Goal: Transaction & Acquisition: Purchase product/service

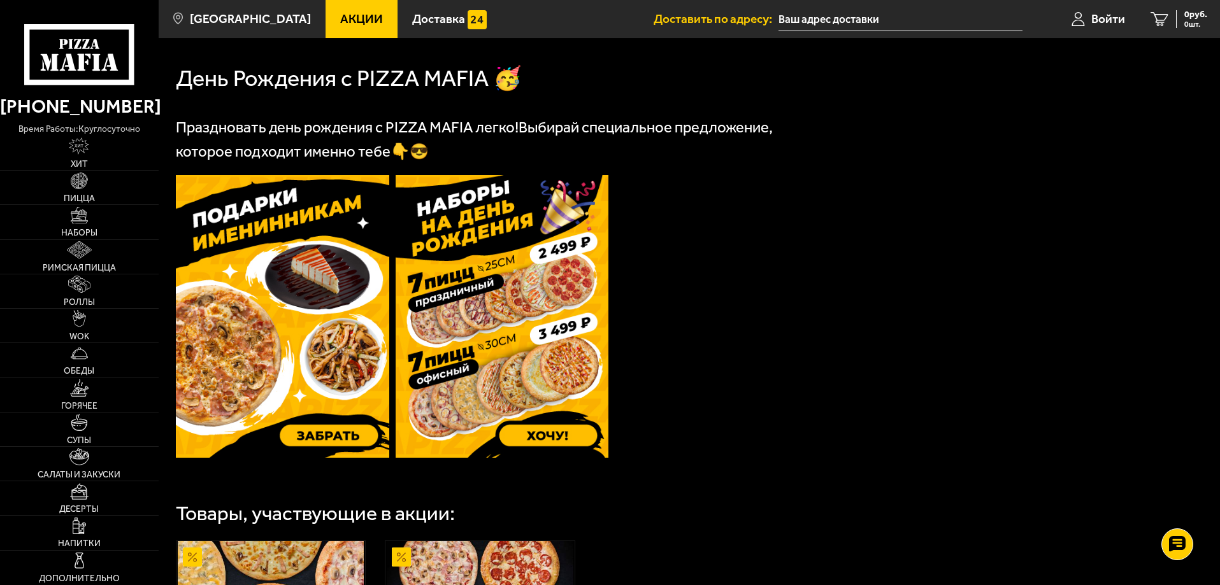
scroll to position [251, 0]
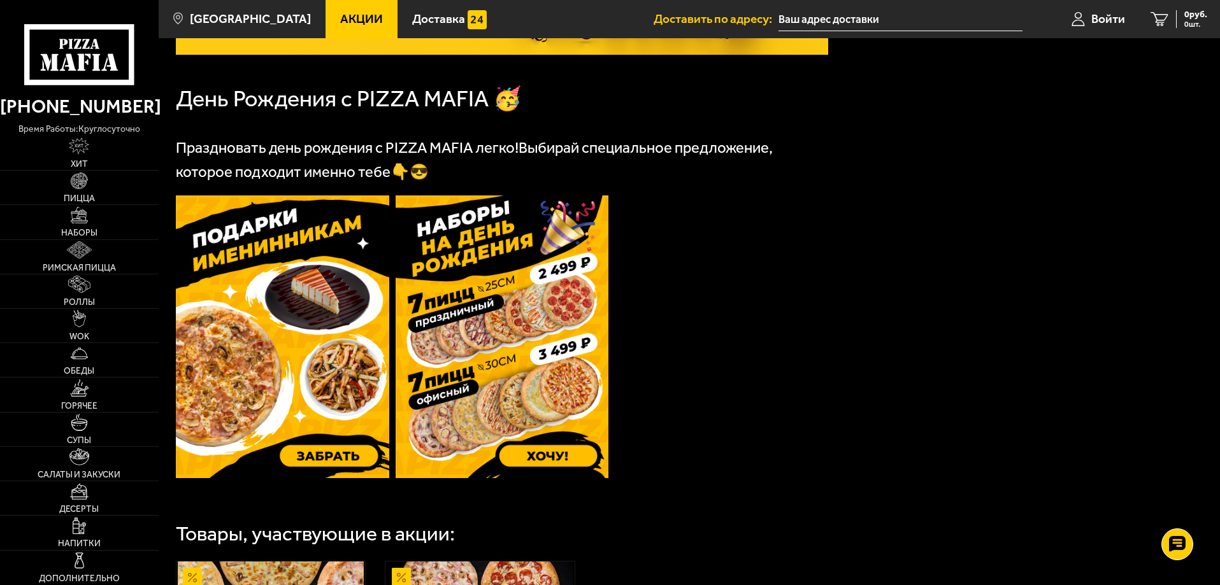
click at [786, 395] on td at bounding box center [721, 339] width 213 height 286
drag, startPoint x: 887, startPoint y: 413, endPoint x: 907, endPoint y: 425, distance: 22.8
click at [907, 425] on div "День Рождения с PIZZA MAFIA 🥳 Праздновать день рождения с PIZZA MAFIA легко! Вы…" at bounding box center [689, 392] width 1061 height 1083
click at [981, 294] on div "День Рождения с PIZZA MAFIA 🥳 Праздновать день рождения с PIZZA MAFIA легко! Вы…" at bounding box center [689, 392] width 1061 height 1083
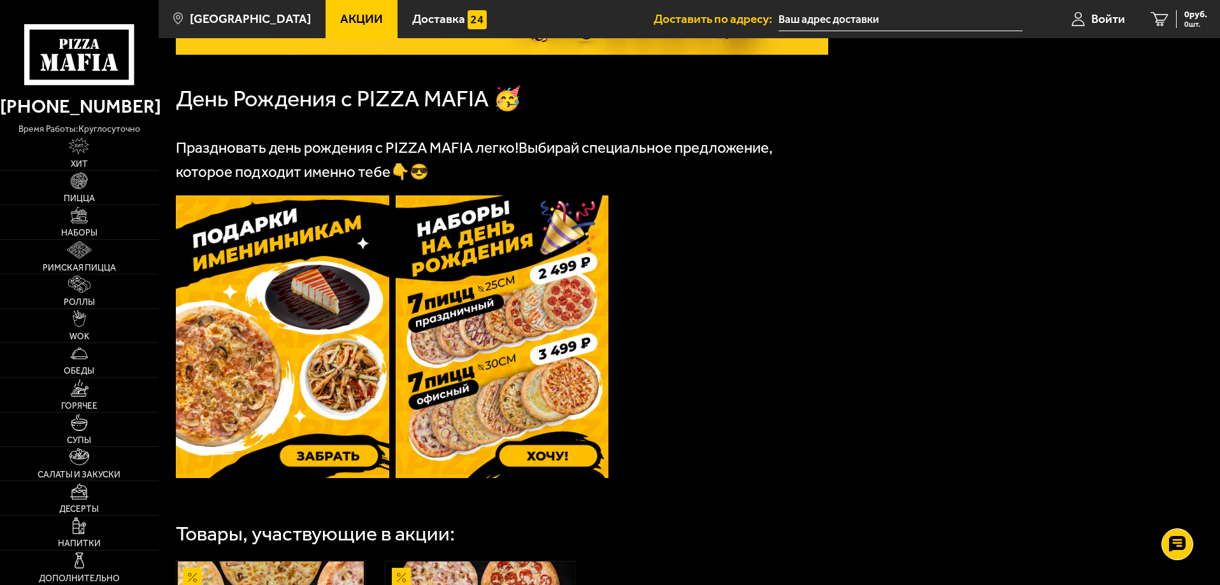
click at [953, 356] on div "День Рождения с PIZZA MAFIA 🥳 Праздновать день рождения с PIZZA MAFIA легко! Вы…" at bounding box center [689, 392] width 1061 height 1083
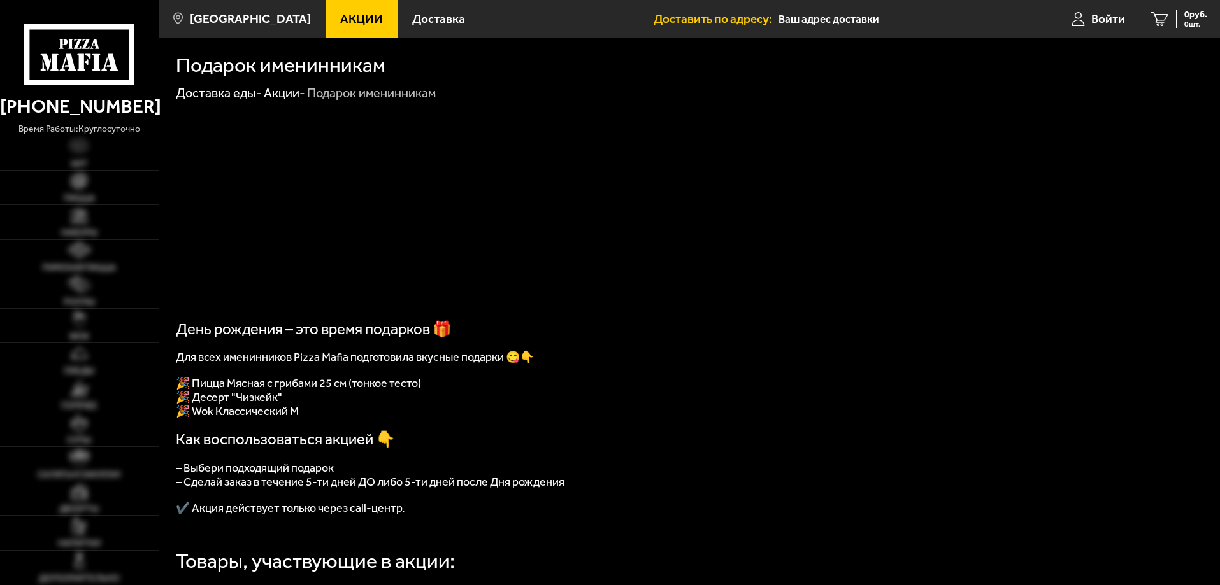
scroll to position [390, 0]
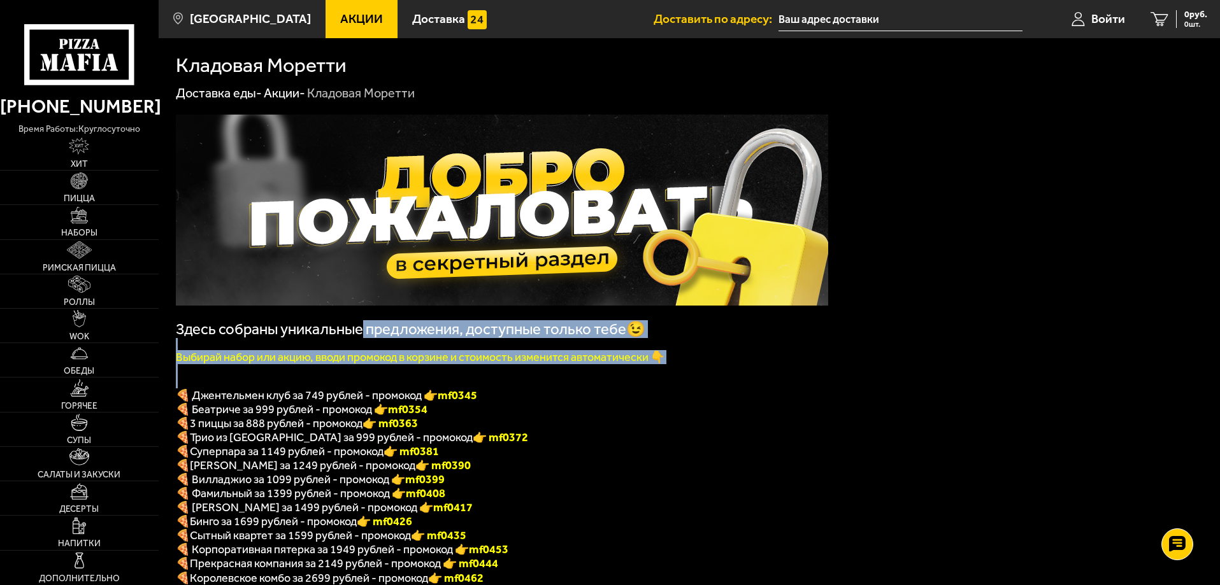
drag, startPoint x: 364, startPoint y: 338, endPoint x: 691, endPoint y: 381, distance: 329.6
click at [688, 381] on div "Здесь собраны уникальные предложения, доступные только тебе😉 Выбирай набор или …" at bounding box center [502, 369] width 652 height 509
click at [708, 381] on p at bounding box center [502, 382] width 652 height 12
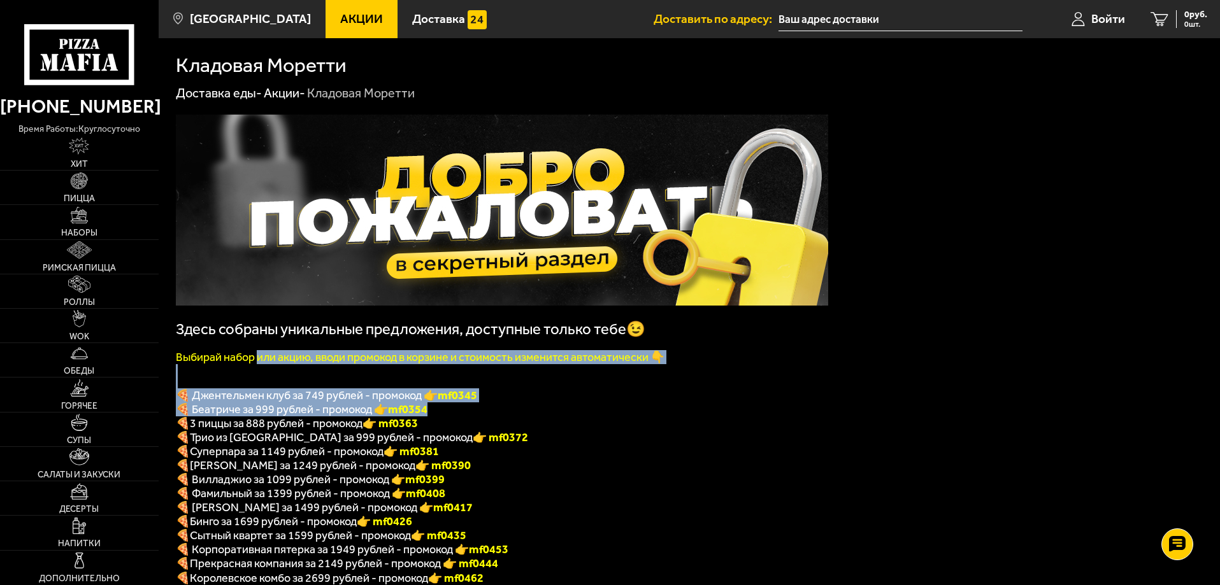
drag, startPoint x: 283, startPoint y: 363, endPoint x: 697, endPoint y: 411, distance: 416.7
click at [697, 411] on div "Здесь собраны уникальные предложения, доступные только тебе😉 Выбирай набор или …" at bounding box center [502, 369] width 652 height 509
click at [699, 411] on p "🍕 Беатриче за 999 рублей - промокод 👉 mf0354" at bounding box center [502, 409] width 652 height 14
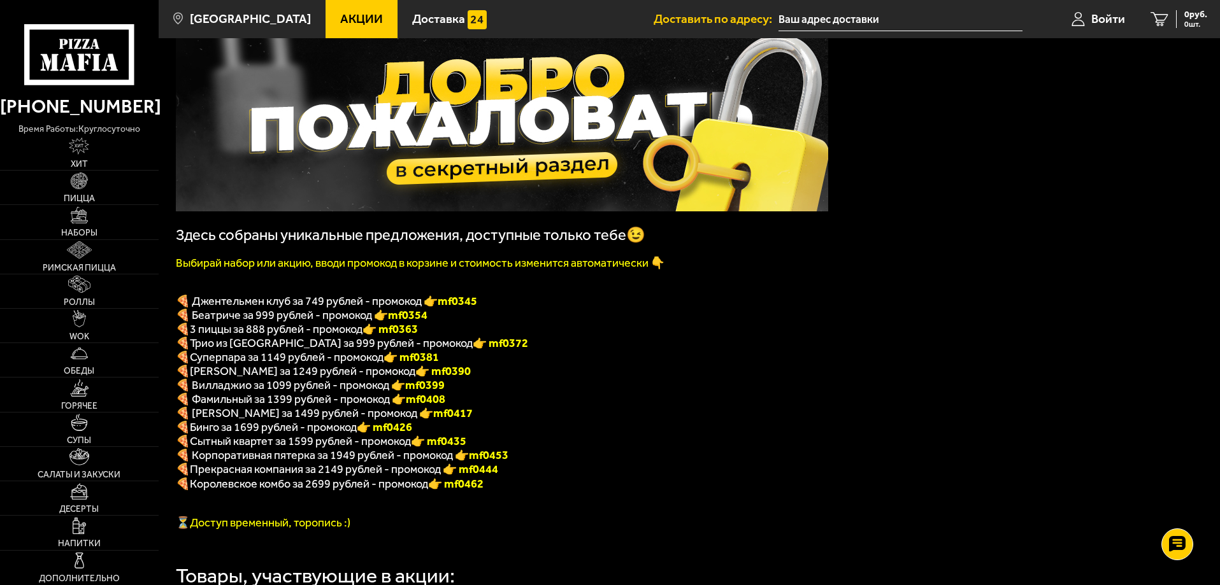
scroll to position [191, 0]
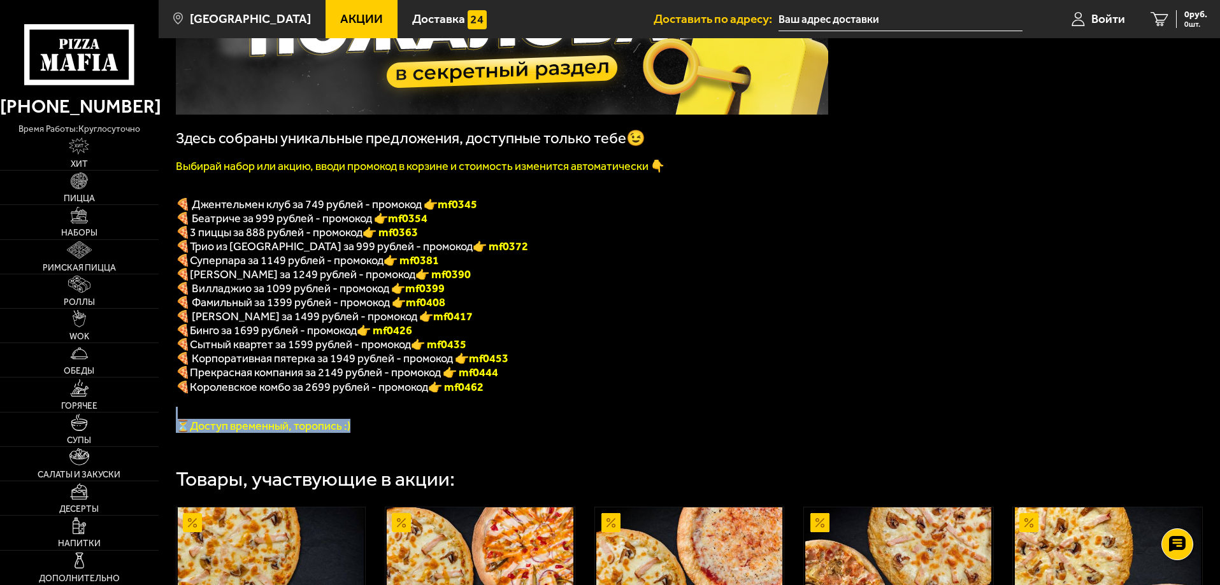
drag, startPoint x: 435, startPoint y: 443, endPoint x: 710, endPoint y: 427, distance: 275.6
click at [710, 427] on div "Здесь собраны уникальные предложения, доступные только тебе😉 Выбирай набор или …" at bounding box center [502, 178] width 652 height 509
drag, startPoint x: 710, startPoint y: 427, endPoint x: 681, endPoint y: 434, distance: 29.4
click at [710, 419] on p at bounding box center [502, 413] width 652 height 12
click at [409, 474] on div "Товары, участвующие в акции:" at bounding box center [689, 471] width 1027 height 38
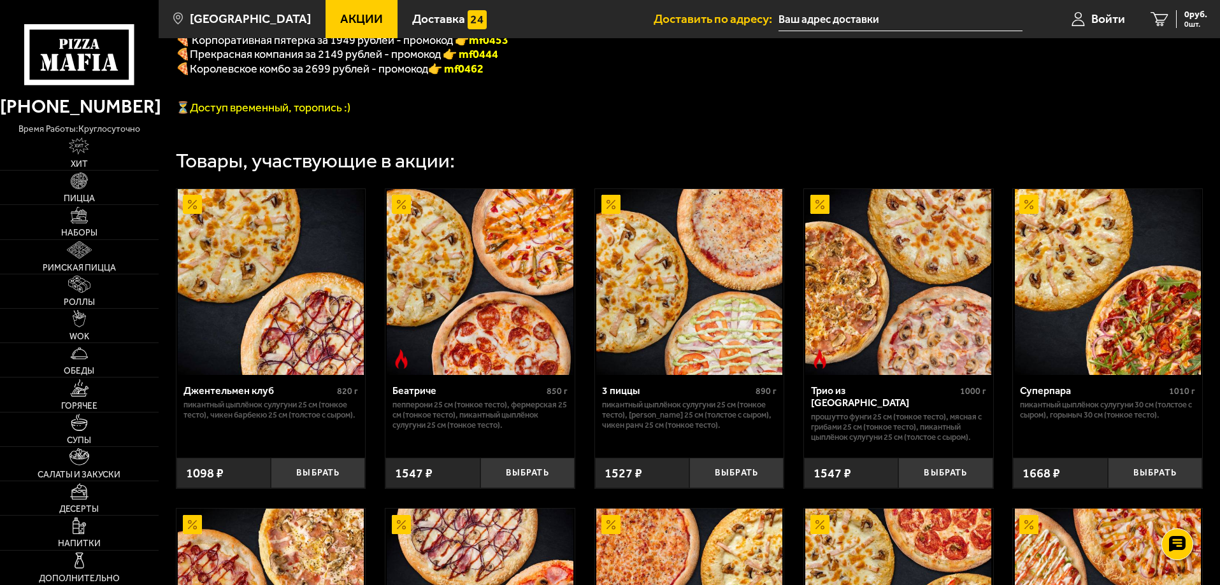
scroll to position [318, 0]
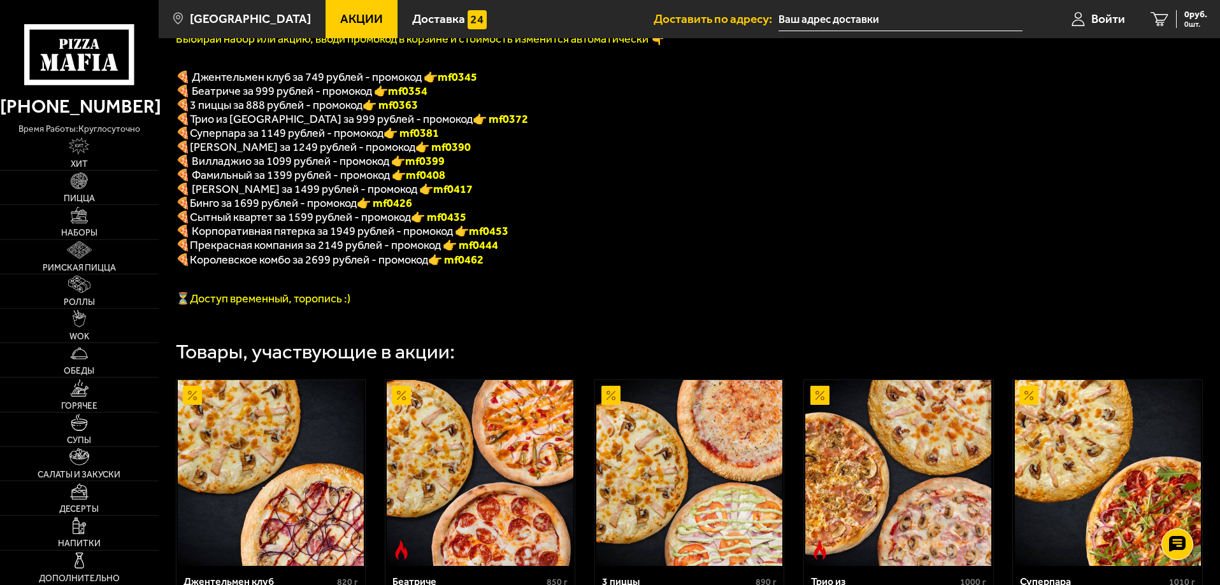
click at [674, 280] on p at bounding box center [502, 273] width 652 height 12
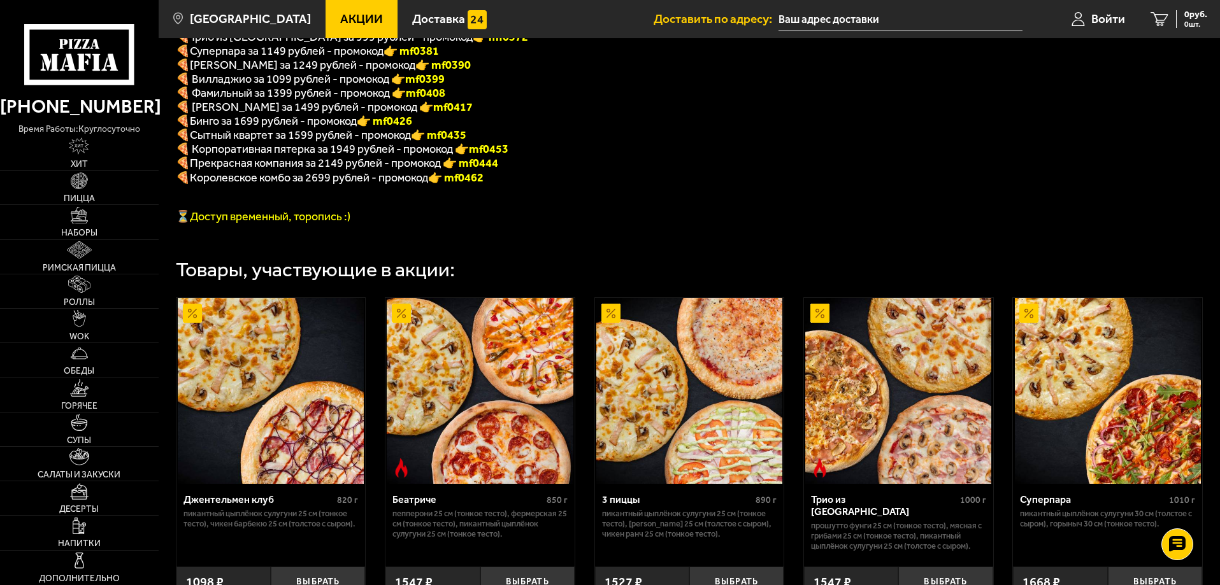
scroll to position [573, 0]
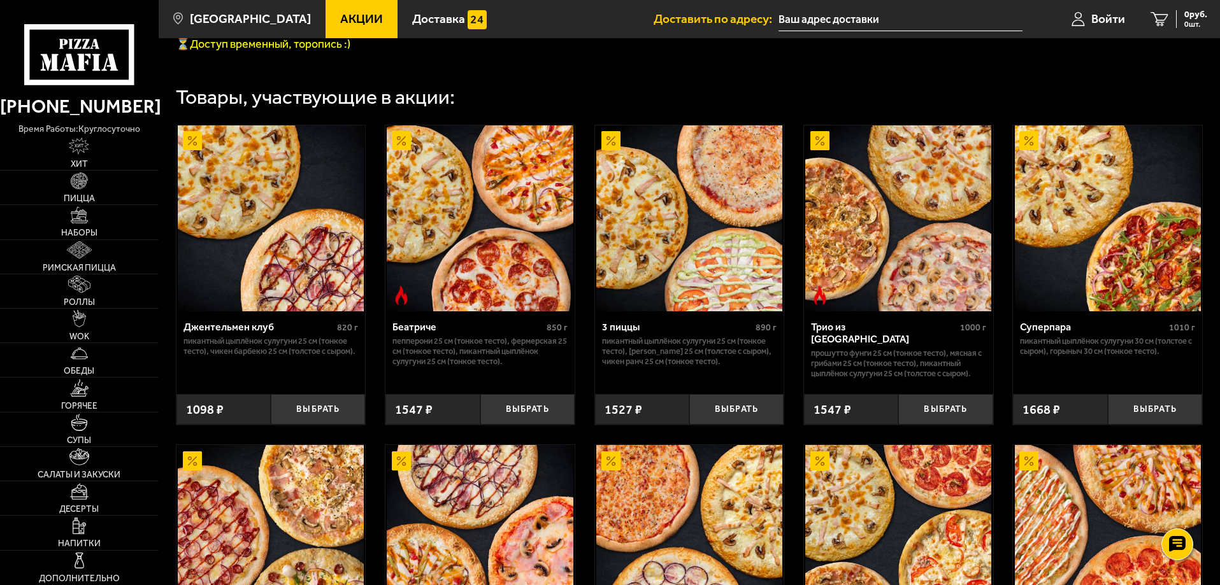
click at [509, 108] on div "Товары, участвующие в акции:" at bounding box center [689, 97] width 1027 height 20
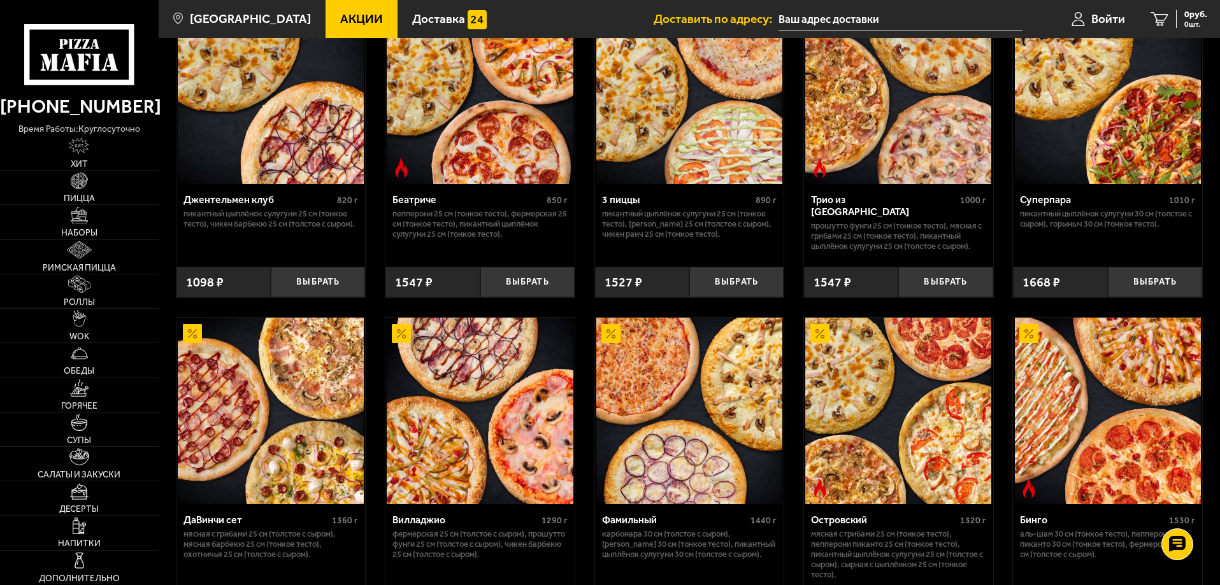
scroll to position [127, 0]
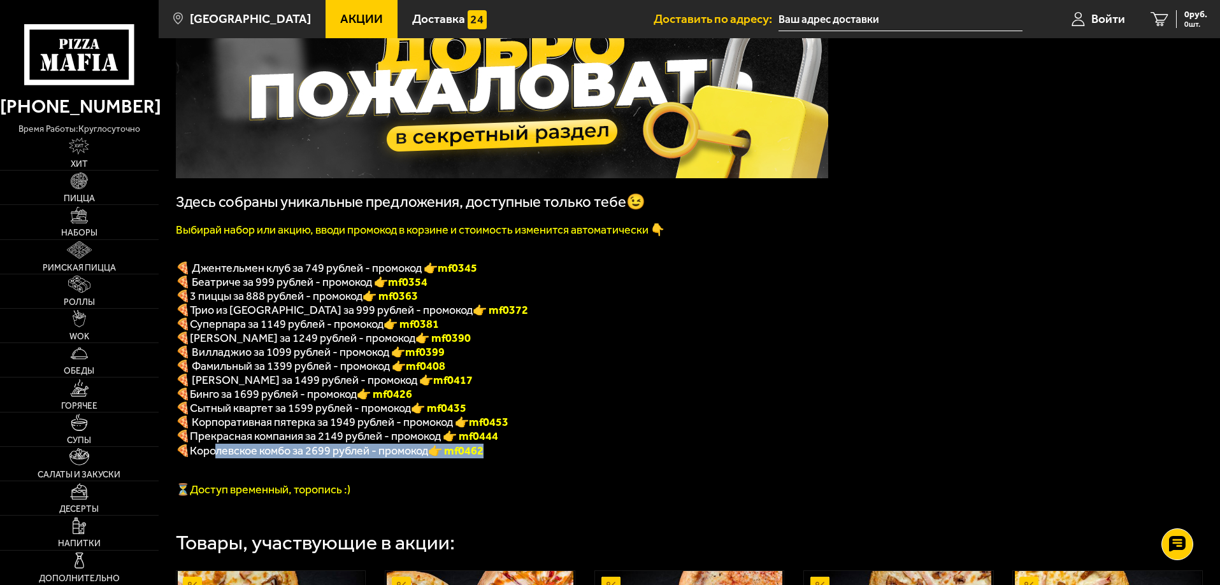
drag, startPoint x: 219, startPoint y: 465, endPoint x: 628, endPoint y: 460, distance: 408.9
click at [628, 459] on p "🍕 Королевское комбо за 2699 рублей - промокод 👉 mf0462" at bounding box center [502, 451] width 652 height 15
click at [627, 459] on p "🍕 Королевское комбо за 2699 рублей - промокод 👉 mf0462" at bounding box center [502, 451] width 652 height 15
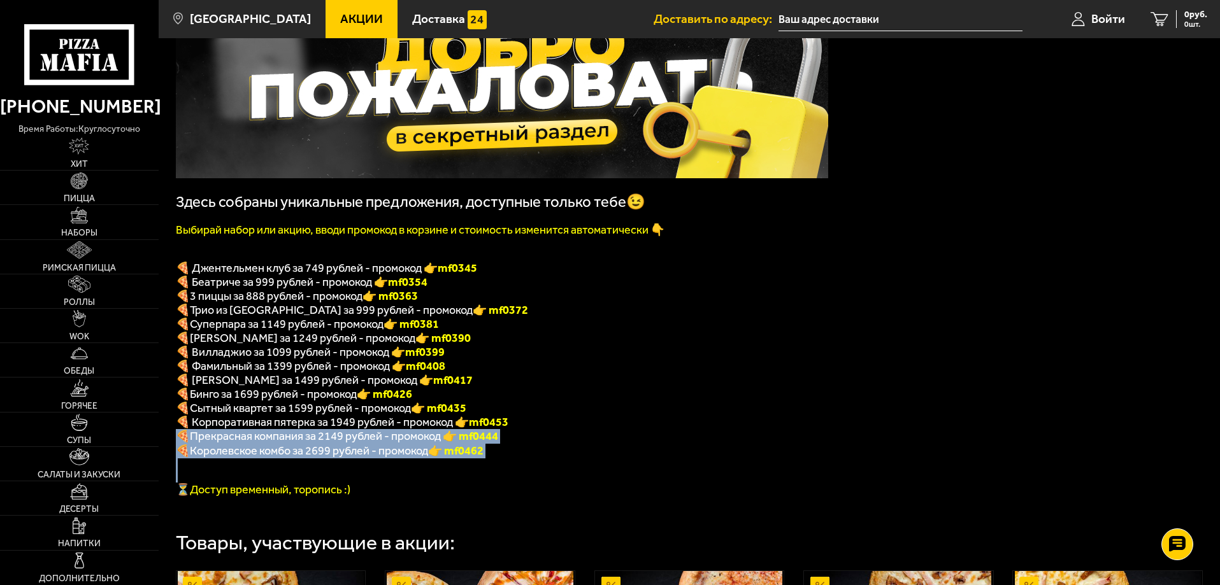
drag, startPoint x: 450, startPoint y: 485, endPoint x: 166, endPoint y: 448, distance: 286.3
click at [327, 483] on p at bounding box center [502, 477] width 652 height 12
drag, startPoint x: 262, startPoint y: 485, endPoint x: 180, endPoint y: 450, distance: 89.9
click at [180, 450] on div "Здесь собраны уникальные предложения, доступные только тебе😉 Выбирай набор или …" at bounding box center [502, 241] width 652 height 509
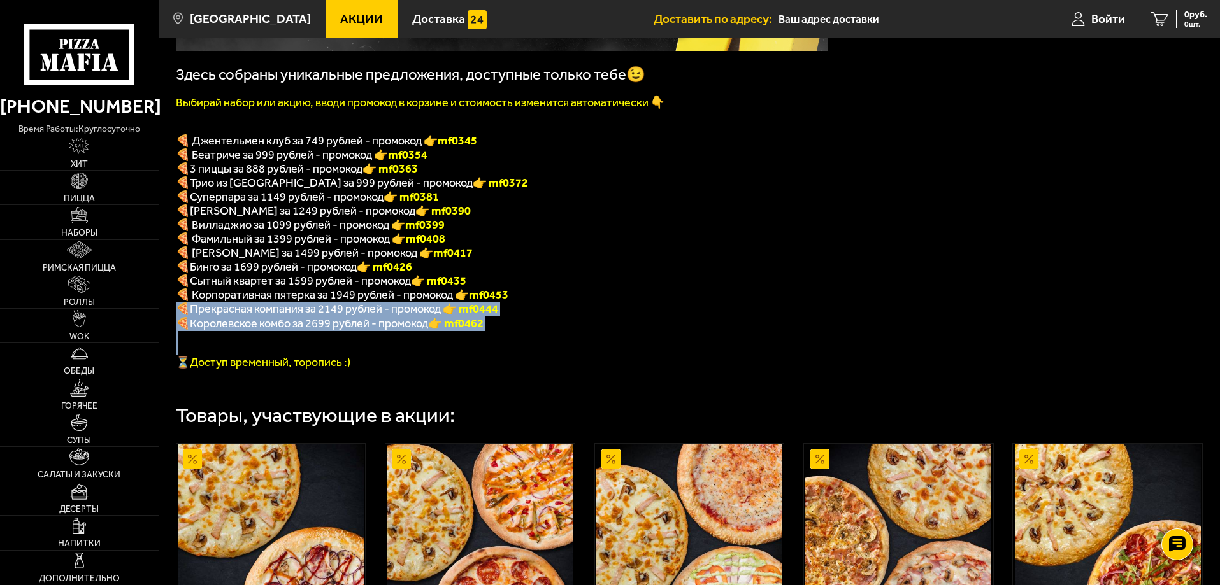
scroll to position [191, 0]
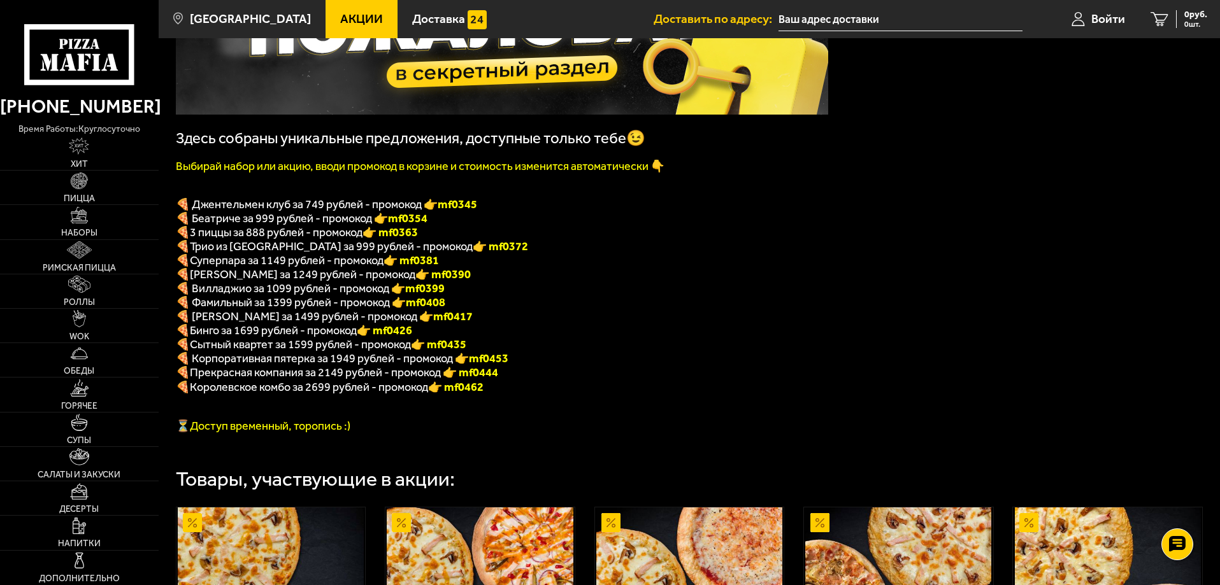
drag, startPoint x: 581, startPoint y: 171, endPoint x: 649, endPoint y: 200, distance: 73.9
click at [581, 171] on font "Выбирай набор или акцию, вводи промокод в корзине и стоимость изменится автомат…" at bounding box center [420, 166] width 488 height 14
drag, startPoint x: 683, startPoint y: 299, endPoint x: 705, endPoint y: 302, distance: 22.0
click at [685, 295] on p "🍕 Вилладжио за 1099 рублей - промокод 👉 mf0399" at bounding box center [502, 288] width 652 height 14
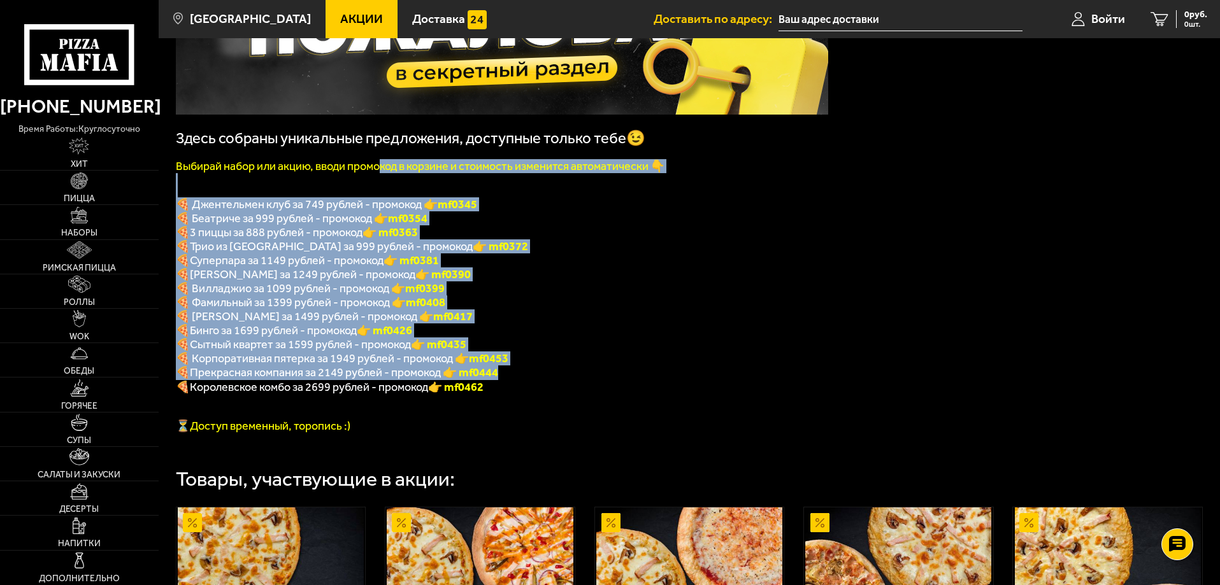
drag, startPoint x: 383, startPoint y: 169, endPoint x: 785, endPoint y: 385, distance: 456.4
click at [785, 385] on div "Здесь собраны уникальные предложения, доступные только тебе😉 Выбирай набор или …" at bounding box center [502, 178] width 652 height 509
click at [785, 380] on p "🍕 Прекрасная компания за 2149 рублей - промокод 👉 mf0444" at bounding box center [502, 373] width 652 height 15
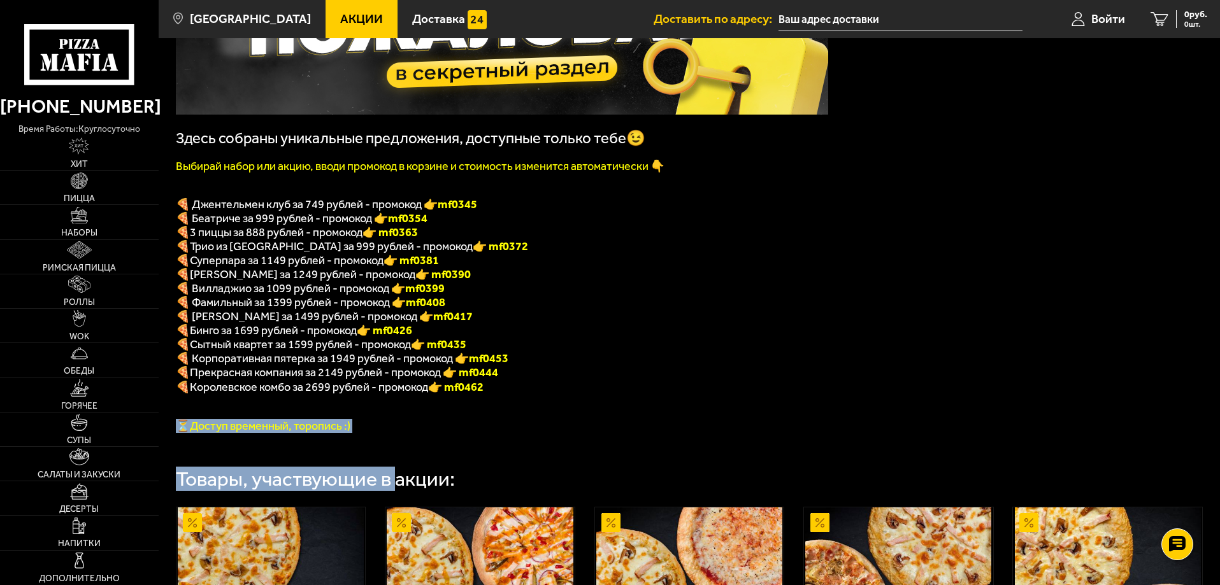
drag, startPoint x: 397, startPoint y: 448, endPoint x: 583, endPoint y: 446, distance: 186.6
click at [583, 433] on p "⏳Доступ временный, торопись :)" at bounding box center [502, 426] width 652 height 14
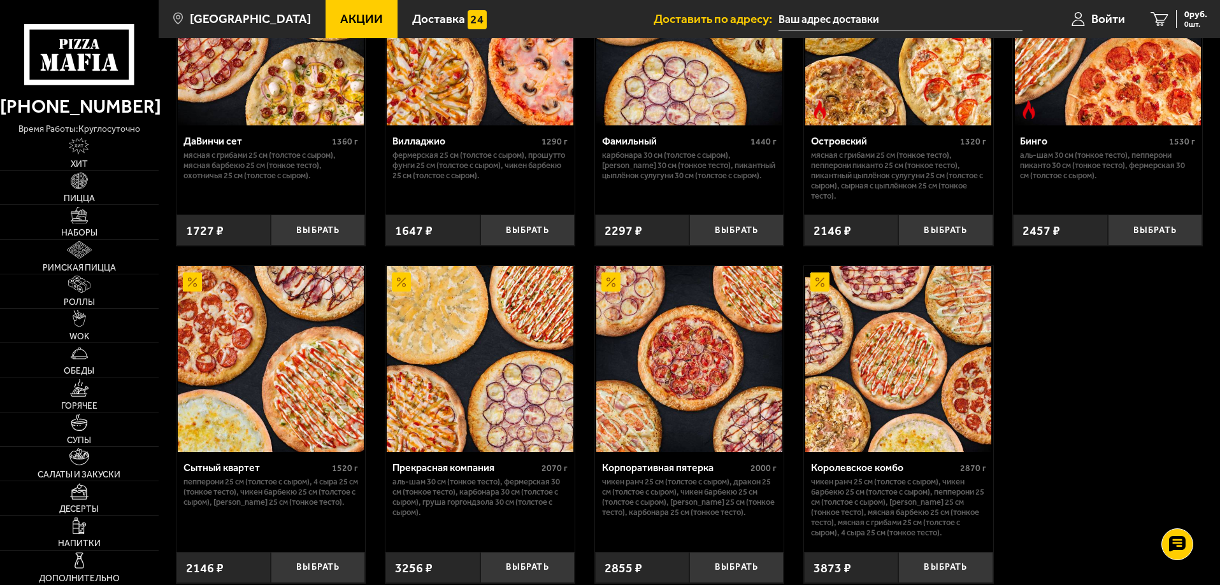
scroll to position [1230, 0]
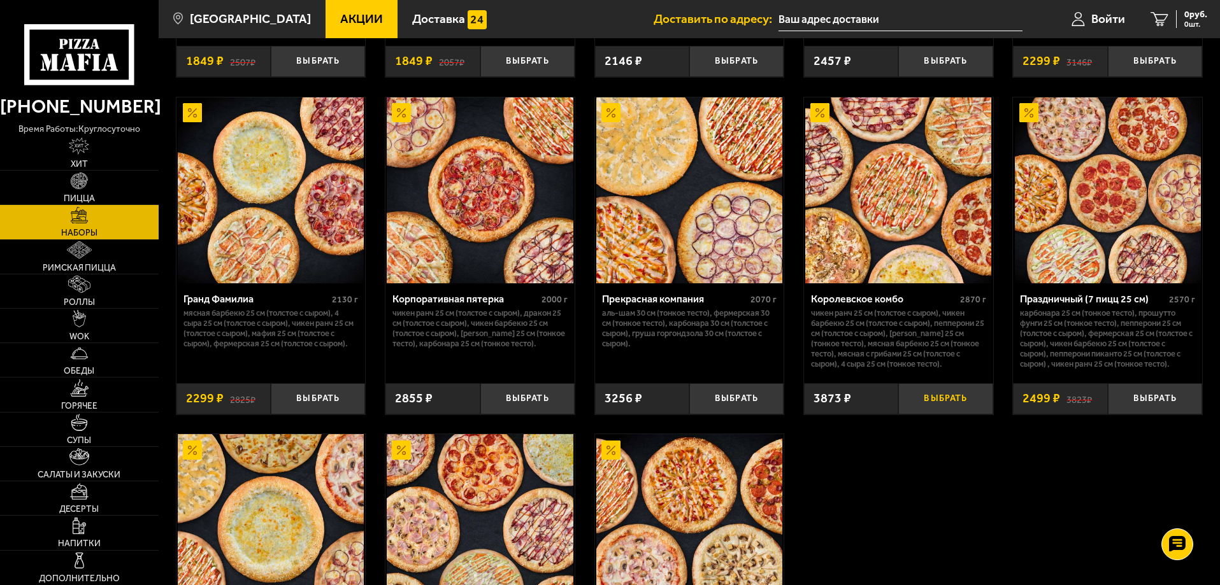
scroll to position [1647, 0]
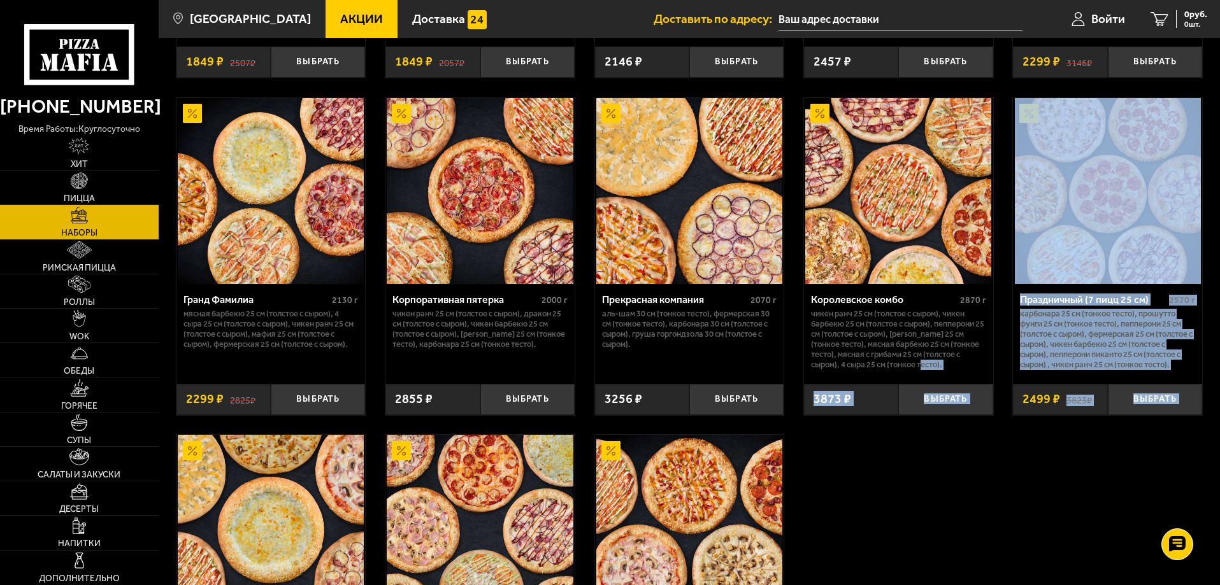
drag, startPoint x: 918, startPoint y: 366, endPoint x: 1009, endPoint y: 461, distance: 132.4
drag, startPoint x: 1180, startPoint y: 367, endPoint x: 975, endPoint y: 490, distance: 239.4
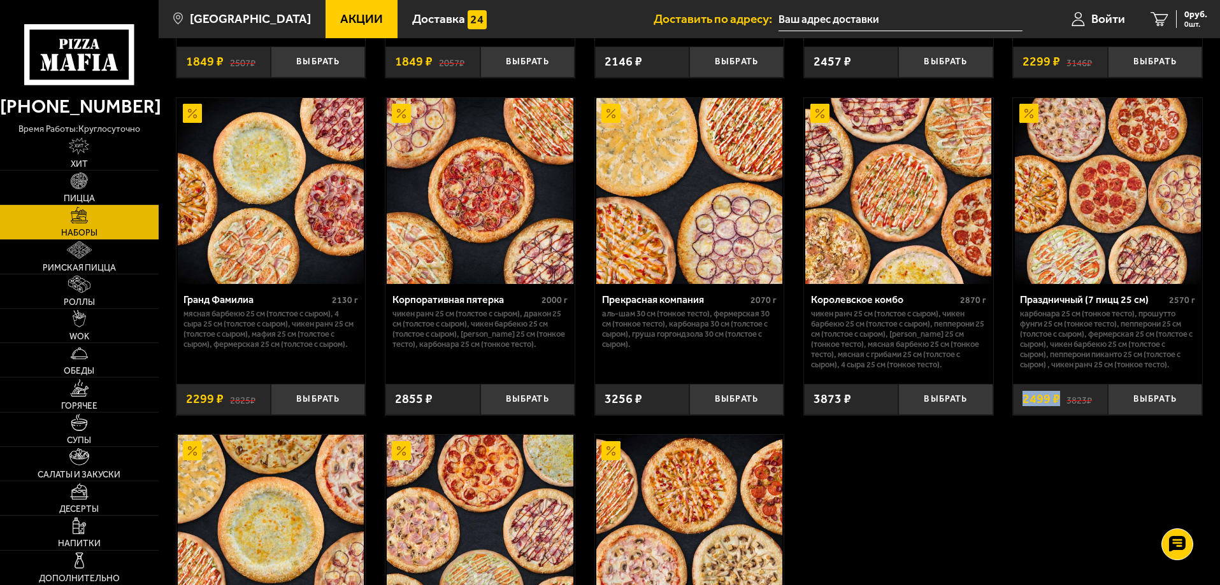
drag, startPoint x: 1057, startPoint y: 442, endPoint x: 1089, endPoint y: 469, distance: 42.0
drag, startPoint x: 1063, startPoint y: 360, endPoint x: 1127, endPoint y: 369, distance: 64.2
click at [1127, 369] on p "Карбонара 25 см (тонкое тесто), Прошутто Фунги 25 см (тонкое тесто), Пепперони …" at bounding box center [1107, 339] width 175 height 61
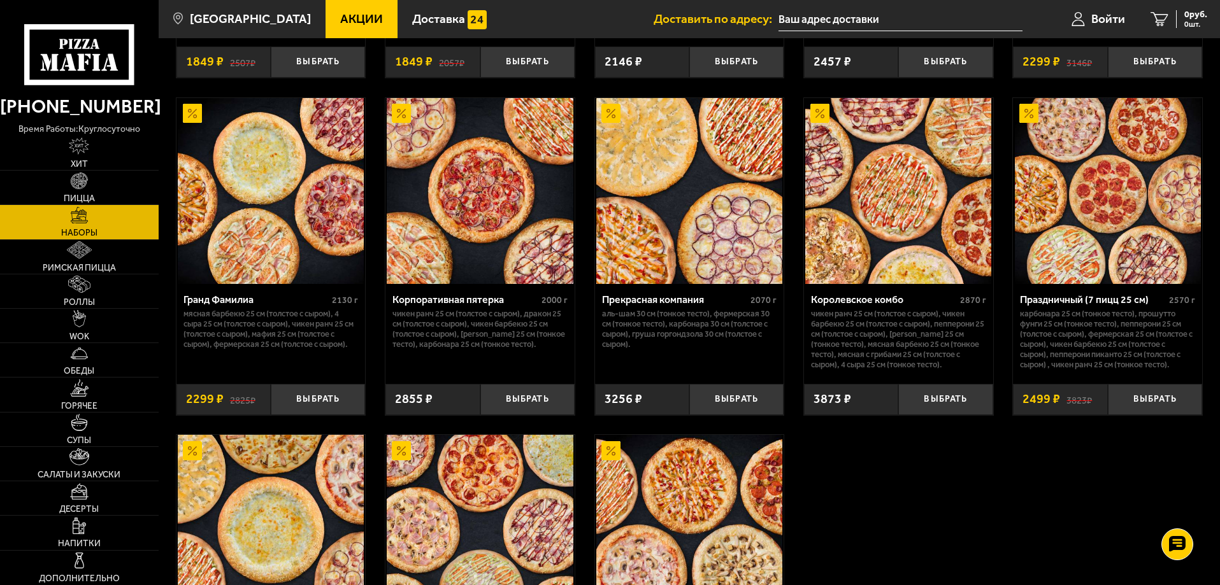
drag, startPoint x: 921, startPoint y: 476, endPoint x: 909, endPoint y: 469, distance: 13.4
drag, startPoint x: 933, startPoint y: 481, endPoint x: 979, endPoint y: 486, distance: 46.1
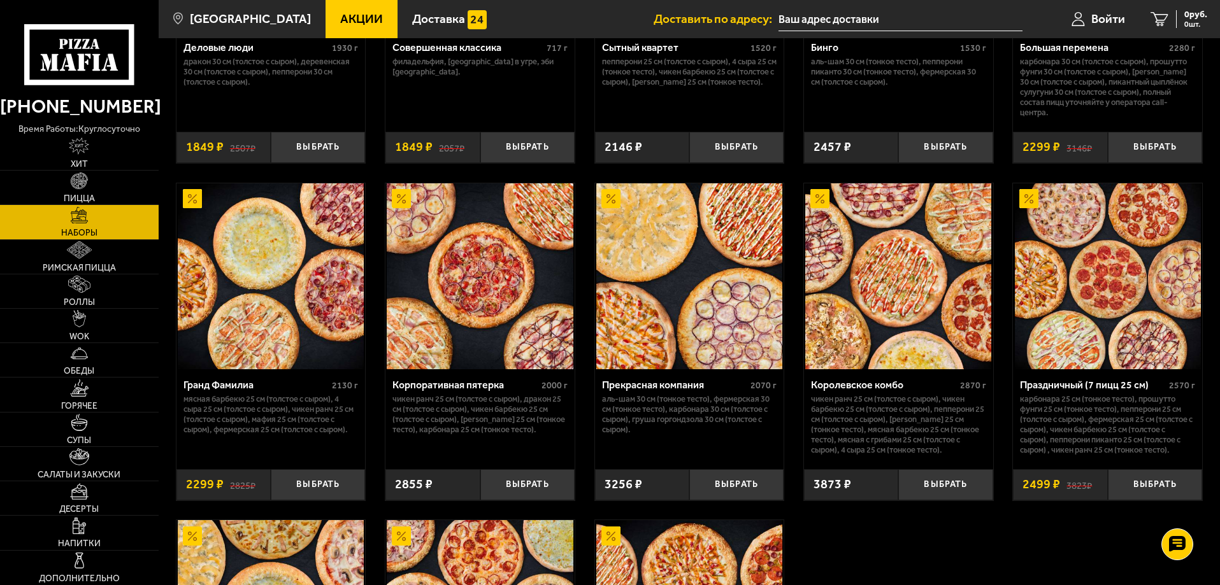
scroll to position [1583, 0]
